Goal: Browse casually

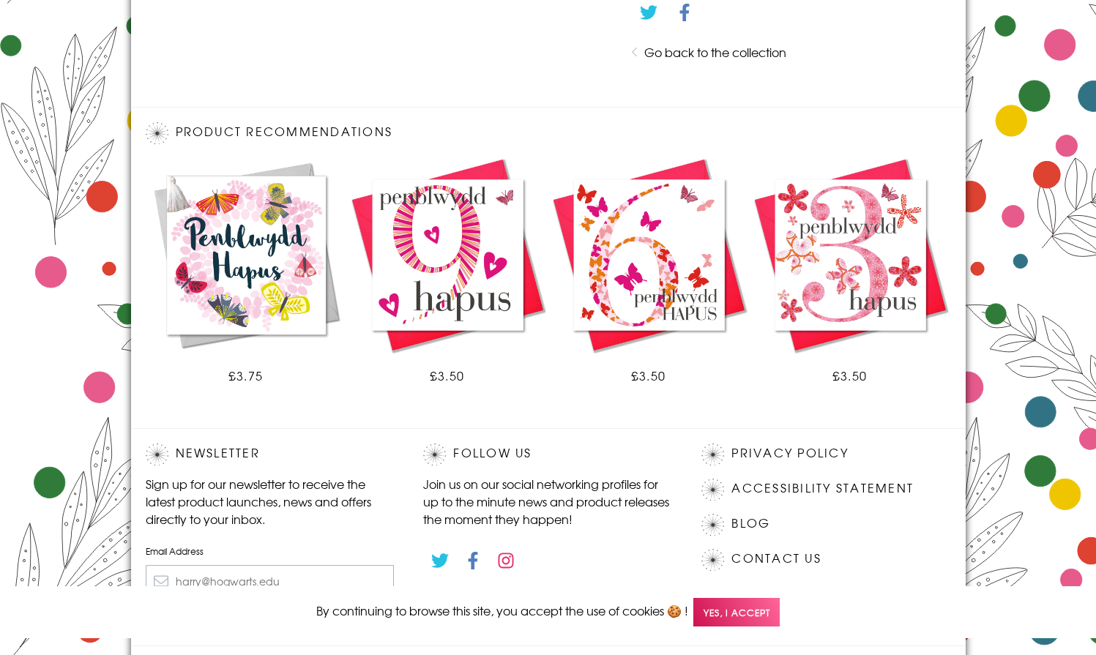
scroll to position [803, 0]
